Goal: Find specific page/section: Find specific page/section

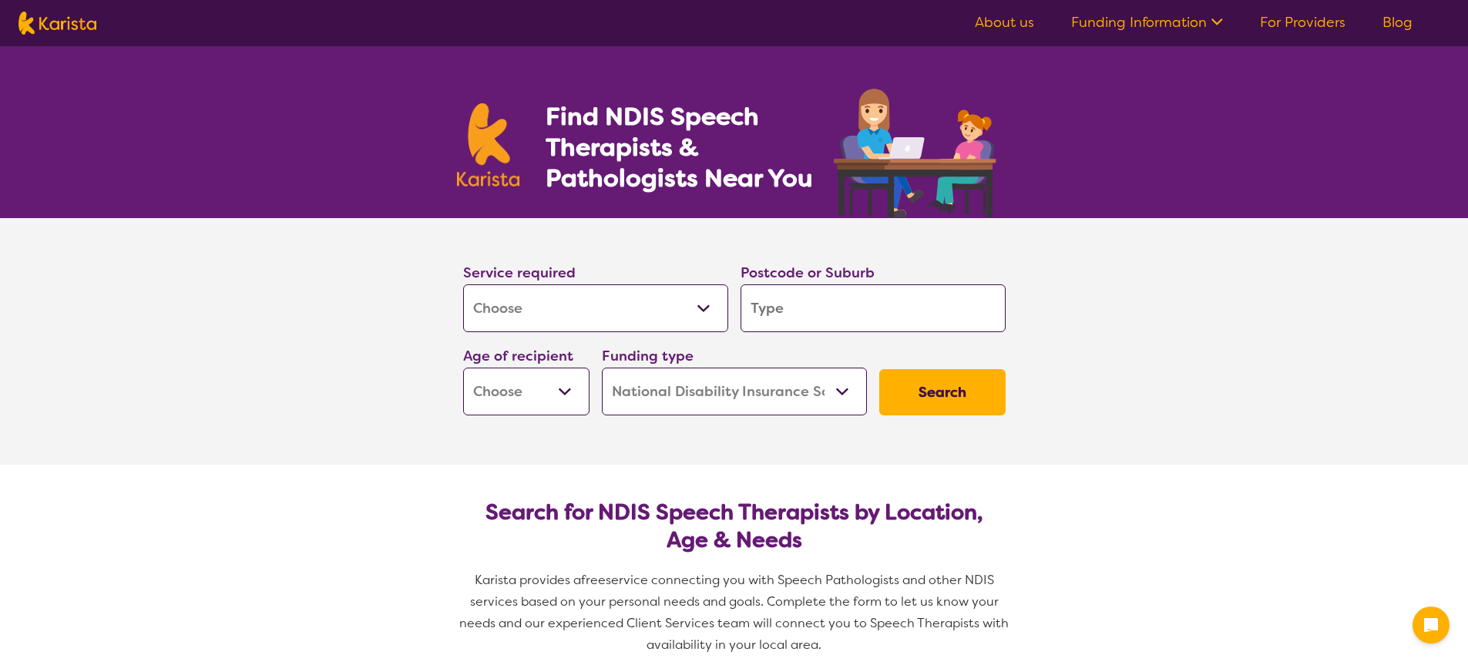
select select "[MEDICAL_DATA]"
select select "NDIS"
select select "[MEDICAL_DATA]"
select select "NDIS"
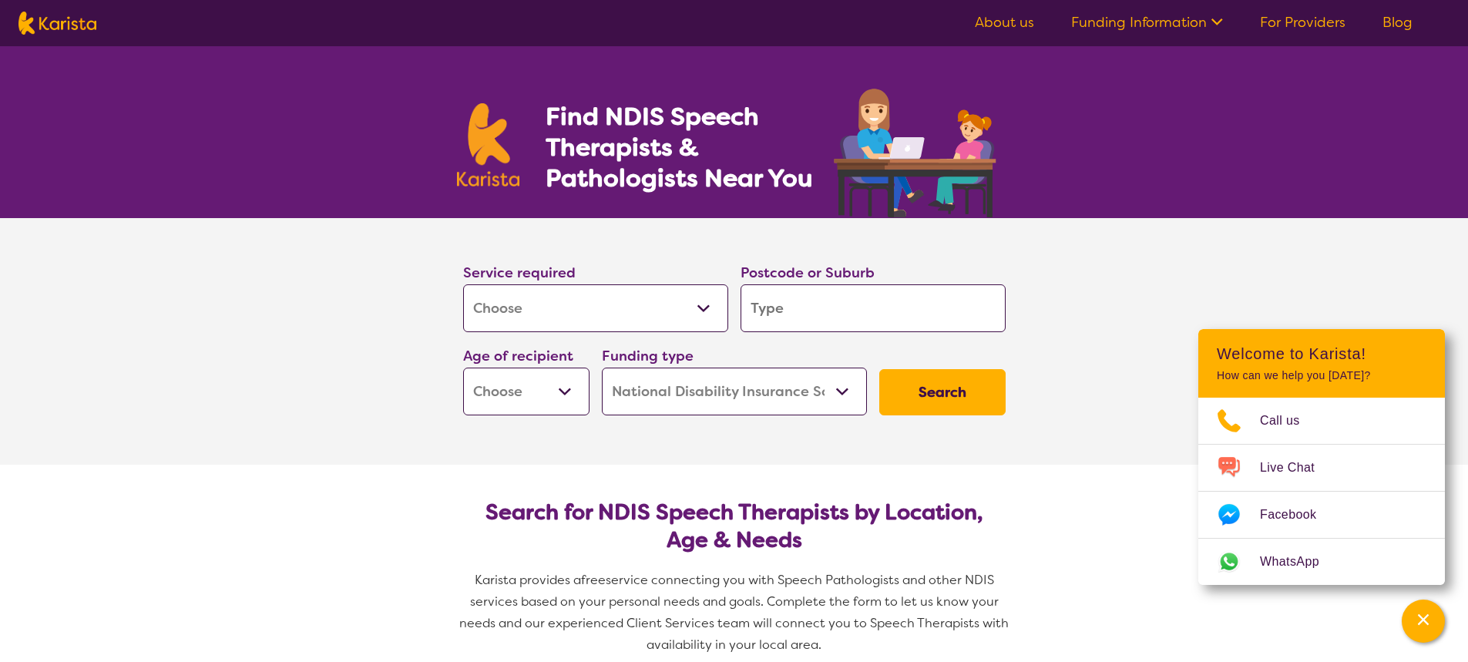
click at [820, 304] on input "search" at bounding box center [872, 308] width 265 height 48
click at [530, 381] on select "Early Childhood - 0 to 9 Child - 10 to 11 Adolescent - 12 to 17 Adult - 18 to 6…" at bounding box center [526, 392] width 126 height 48
click at [669, 385] on select "Home Care Package (HCP) National Disability Insurance Scheme (NDIS) I don't know" at bounding box center [734, 392] width 265 height 48
